Goal: Task Accomplishment & Management: Use online tool/utility

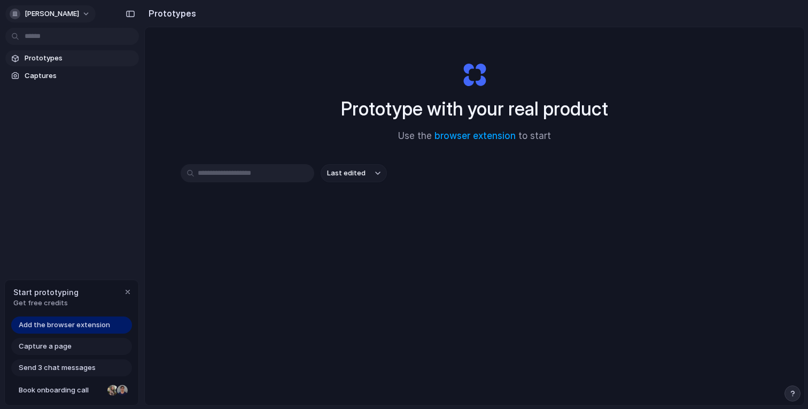
click at [78, 12] on button "javier-navero" at bounding box center [50, 13] width 90 height 17
click at [559, 55] on div "Prototype with your real product Use the browser extension to start" at bounding box center [475, 97] width 428 height 115
click at [500, 139] on link "browser extension" at bounding box center [475, 135] width 81 height 11
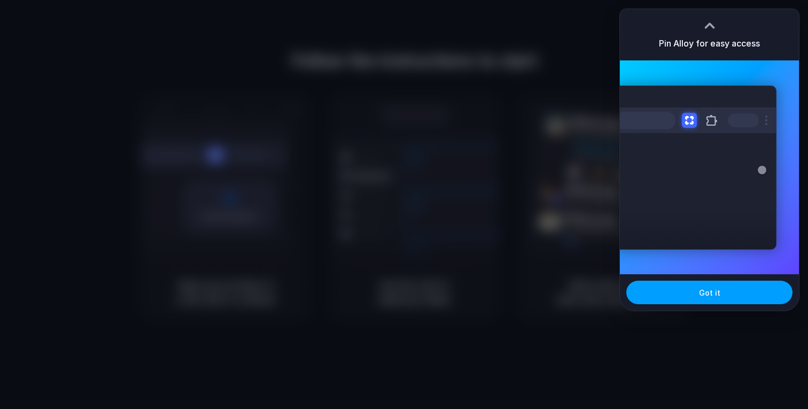
click at [700, 288] on span "Got it" at bounding box center [709, 292] width 21 height 11
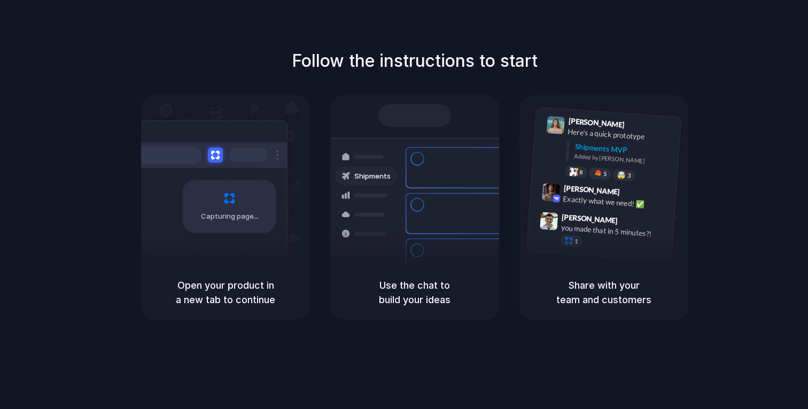
click at [791, 106] on div "Follow the instructions to start Capturing page Open your product in a new tab …" at bounding box center [415, 184] width 808 height 272
